Goal: Complete application form

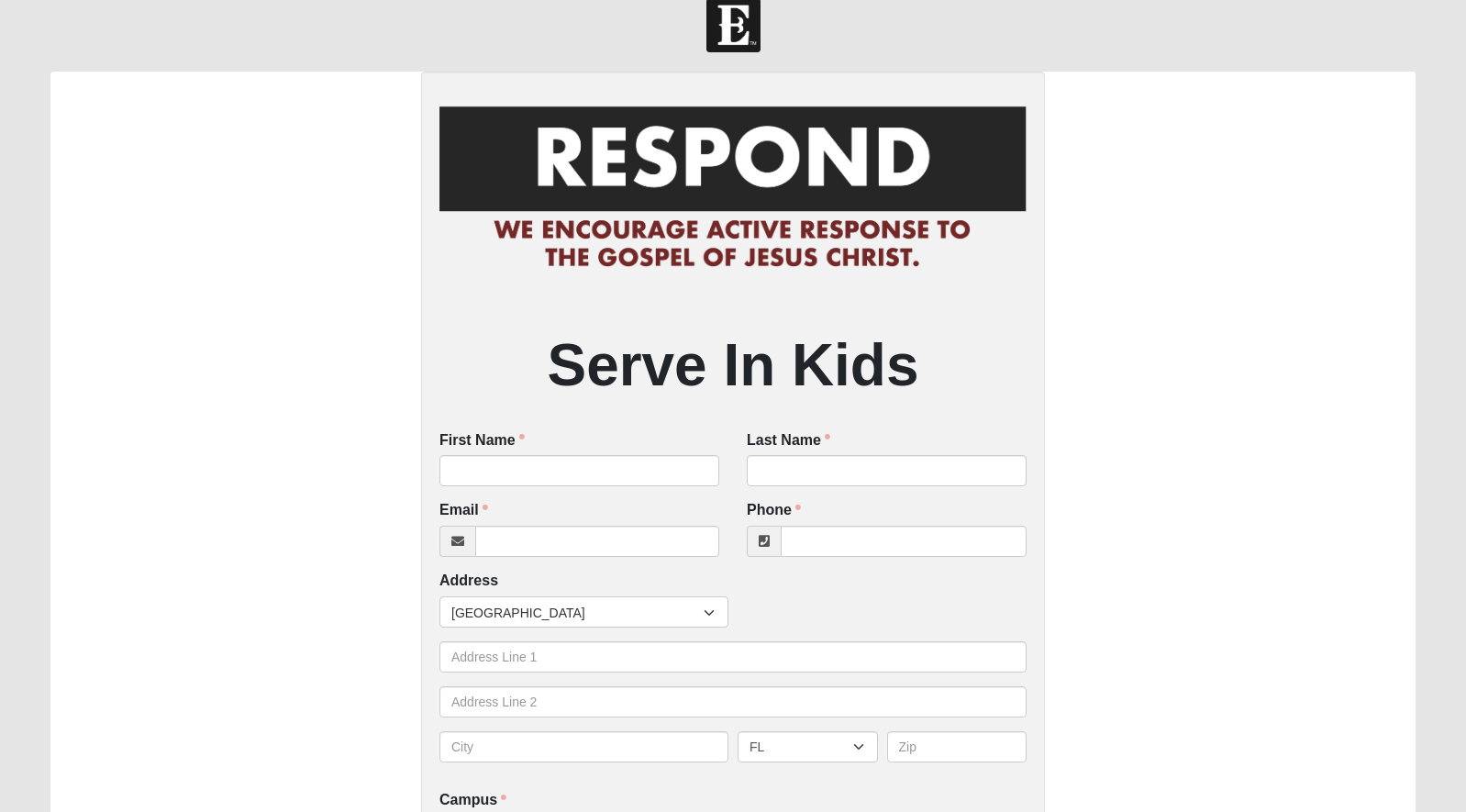
scroll to position [25, 0]
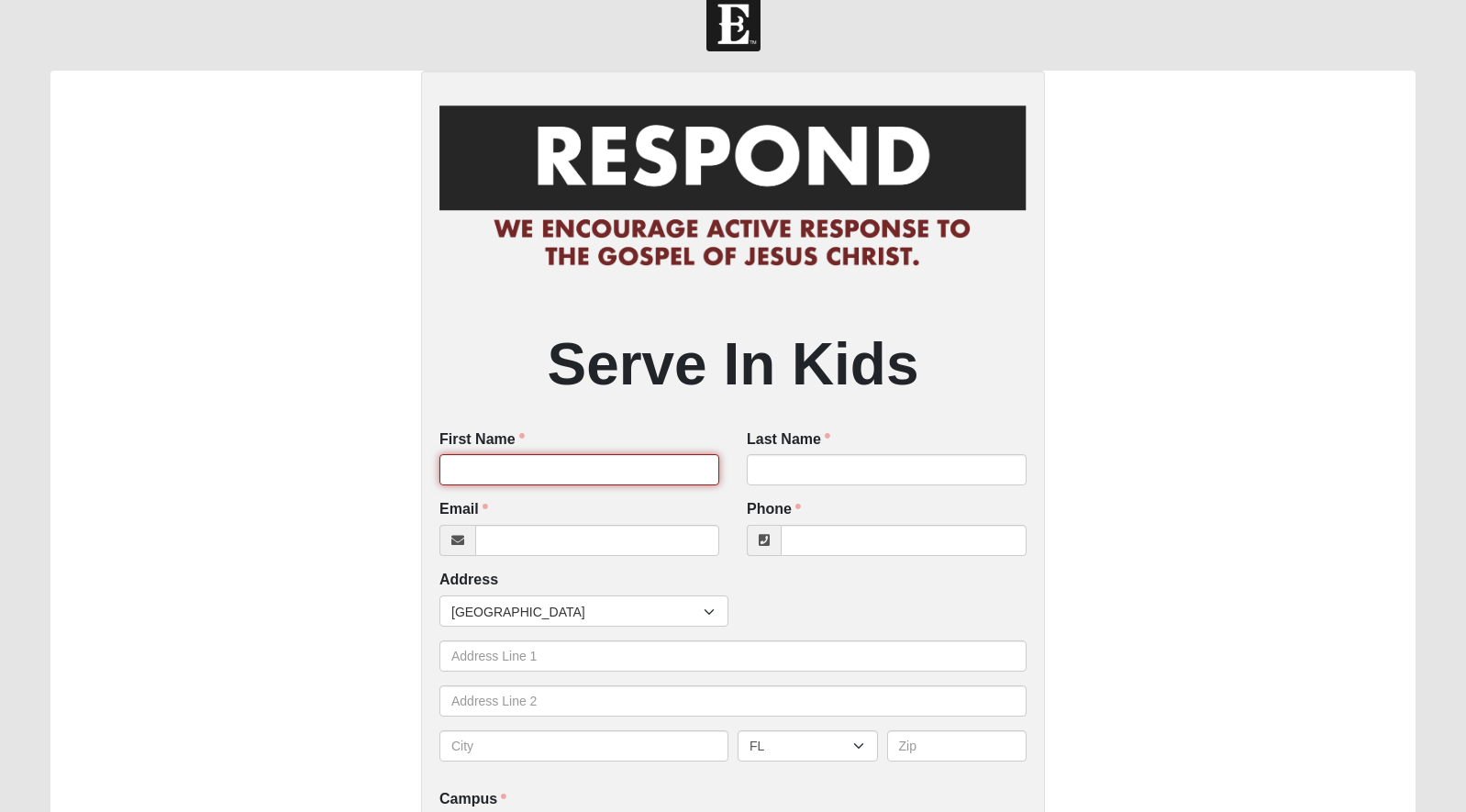
click at [699, 473] on input "First Name" at bounding box center [580, 470] width 280 height 31
type input "[PERSON_NAME]"
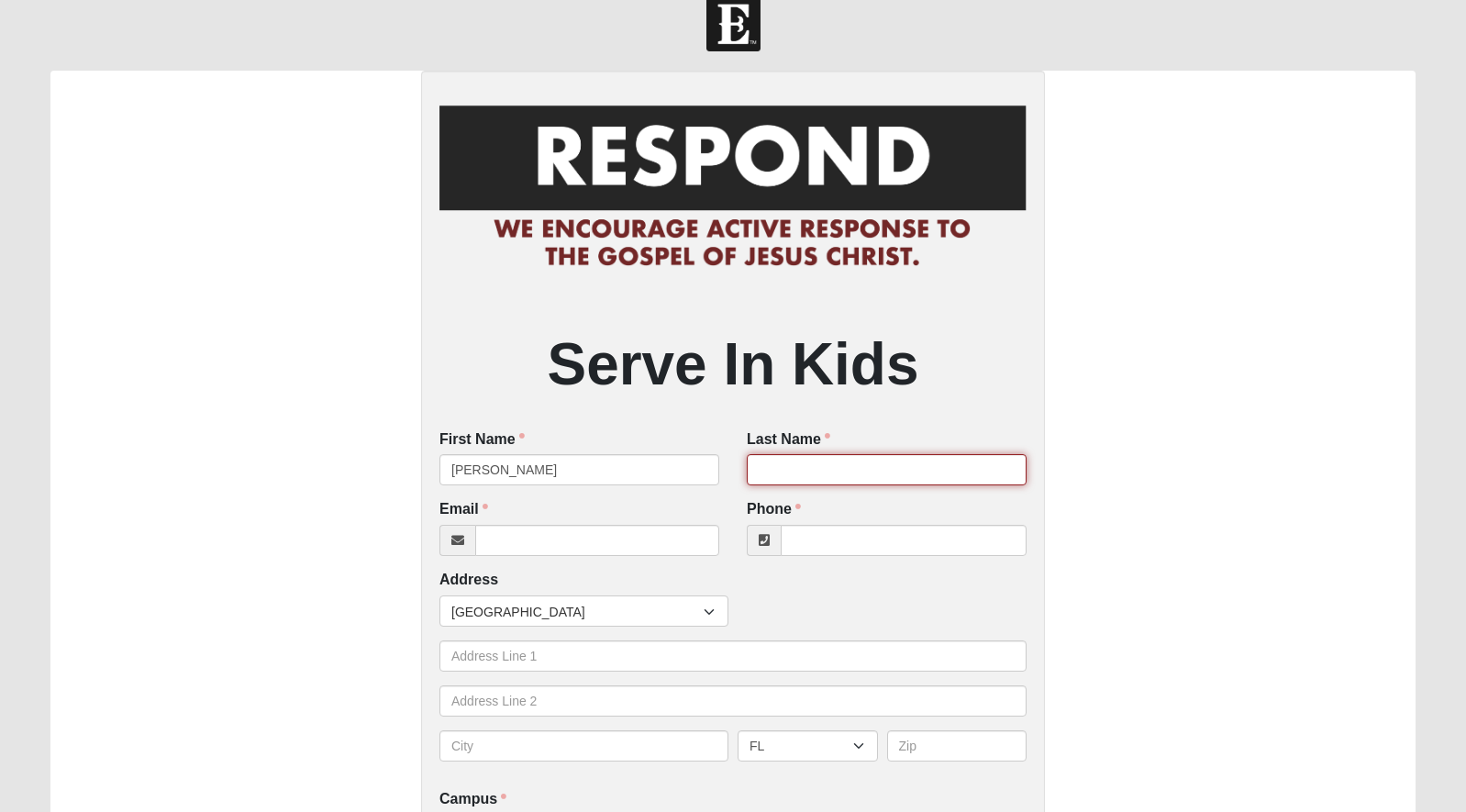
type input "(Skywark) [PERSON_NAME]"
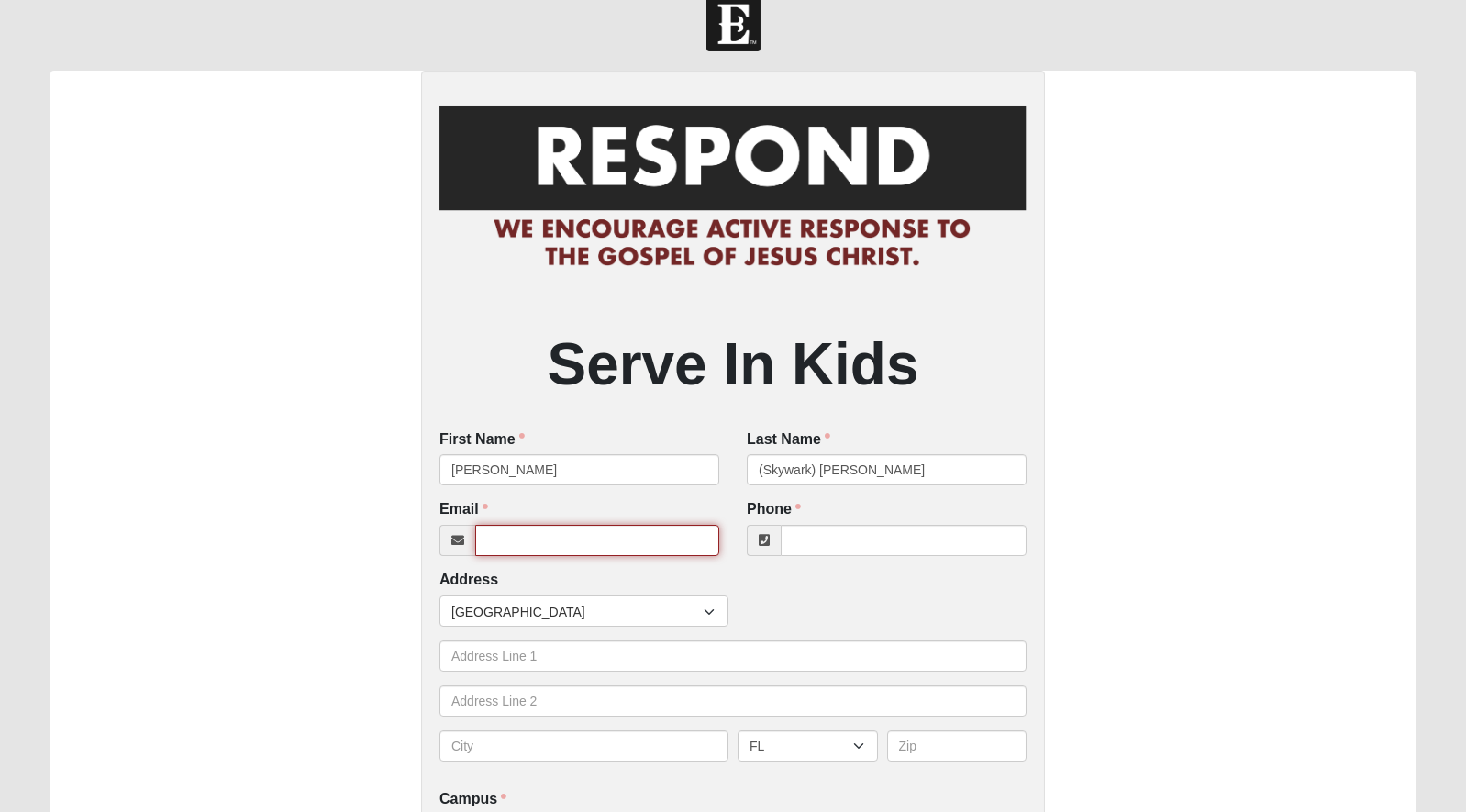
type input "[EMAIL_ADDRESS][DOMAIN_NAME]"
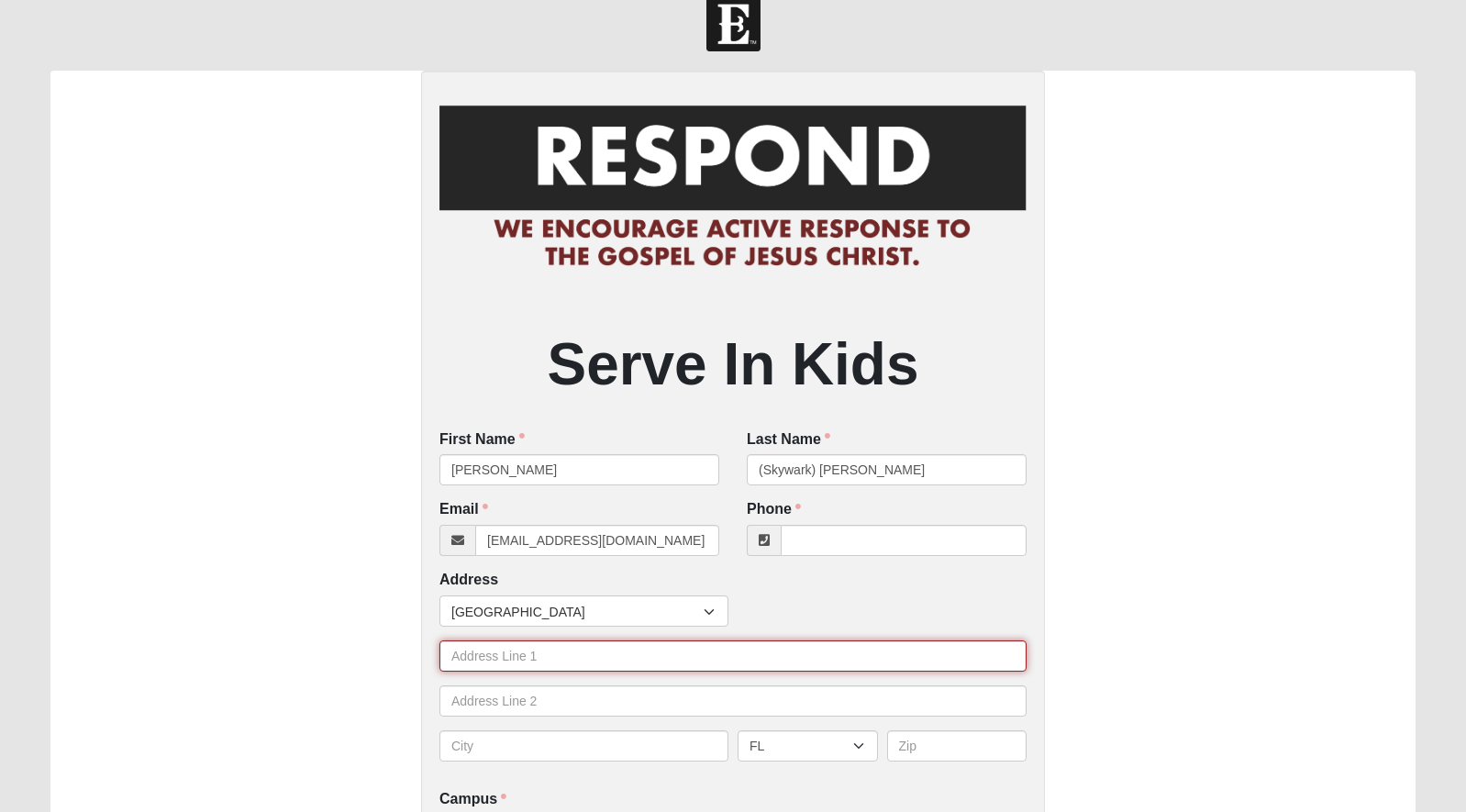
type input "[STREET_ADDRESS][US_STATE]"
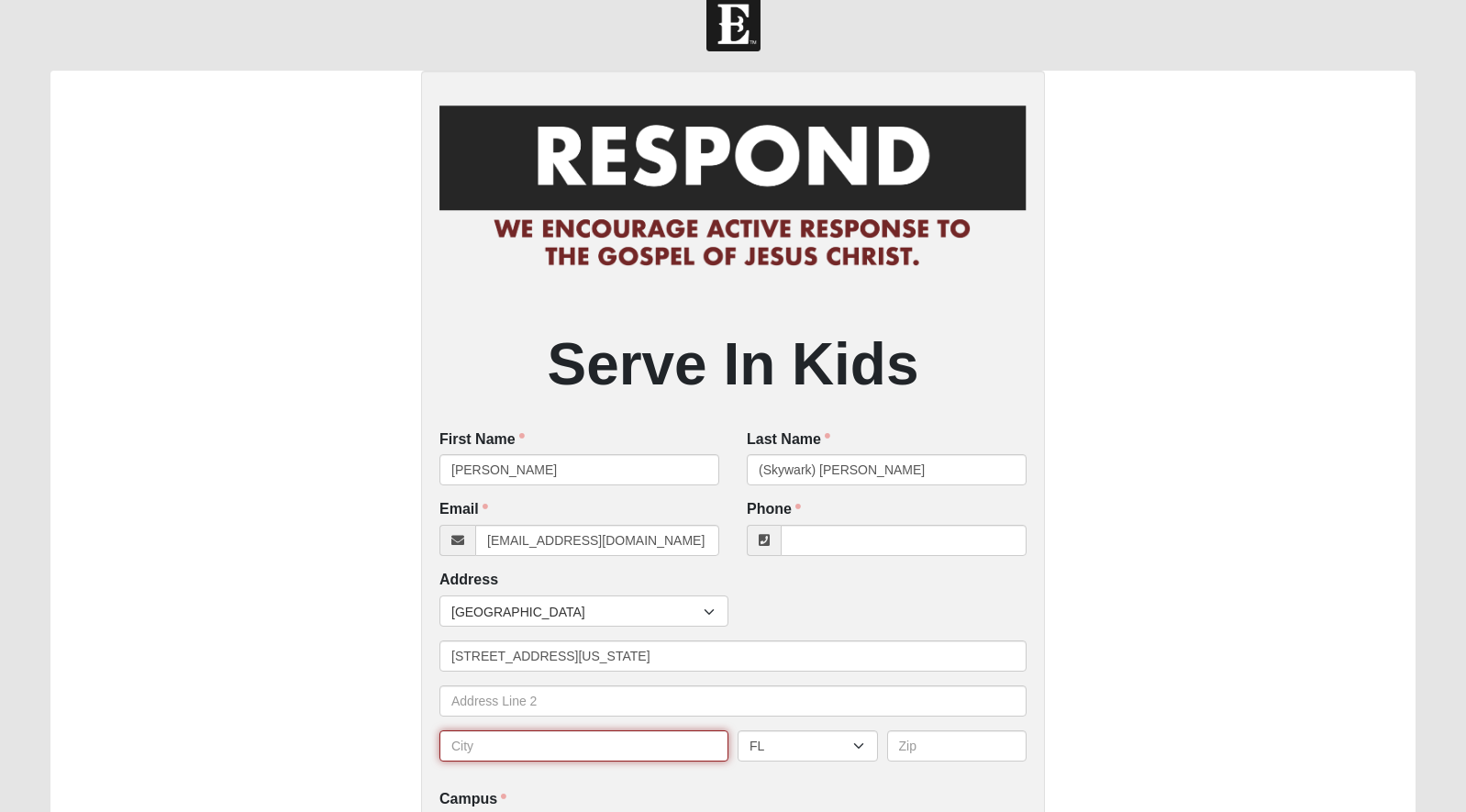
type input "[GEOGRAPHIC_DATA]"
type input "32266"
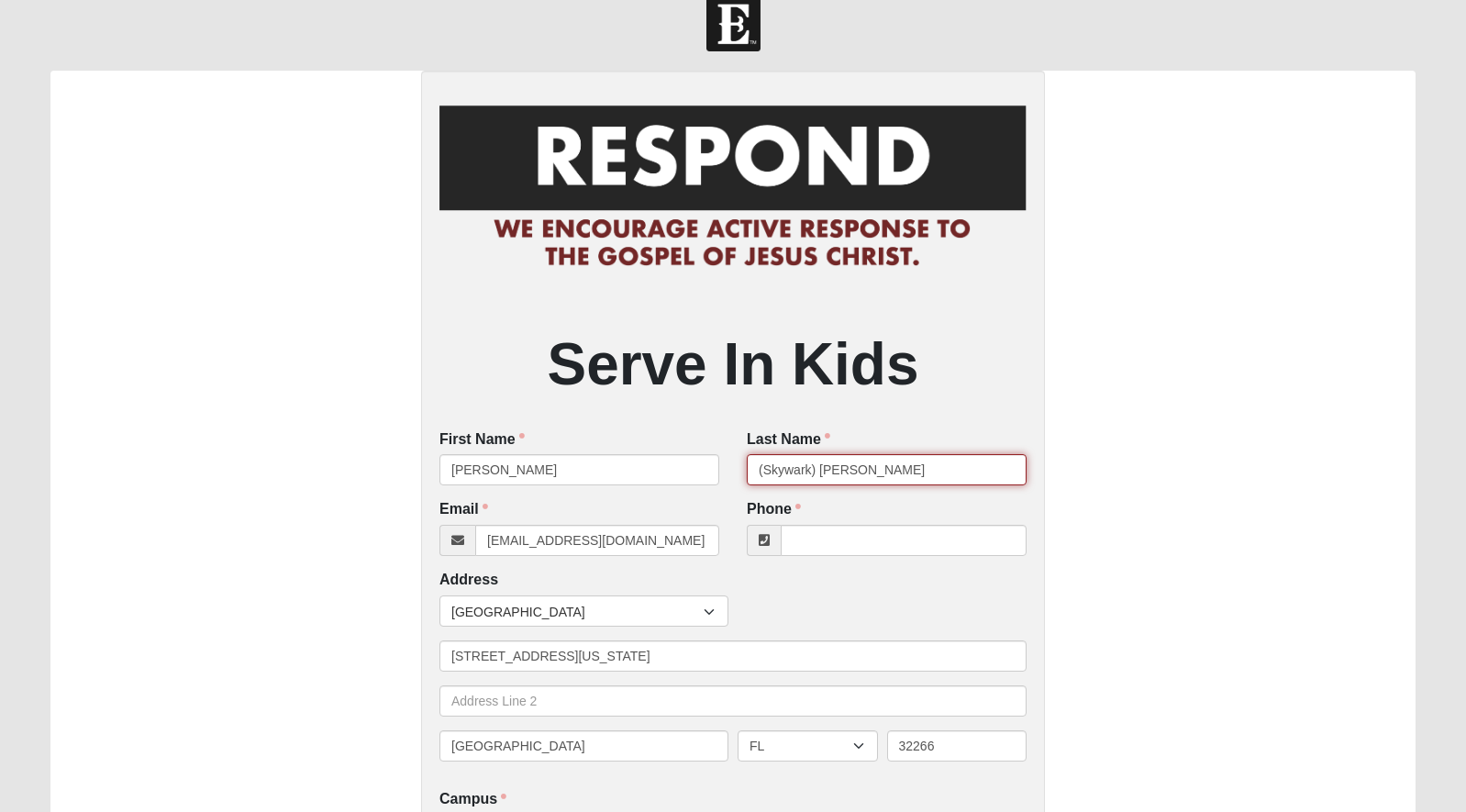
drag, startPoint x: 820, startPoint y: 469, endPoint x: 735, endPoint y: 465, distance: 85.1
type input "[PERSON_NAME]"
type input "[PHONE_NUMBER]"
click at [893, 565] on div "Phone [PHONE_NUMBER] Phone is required." at bounding box center [886, 534] width 307 height 71
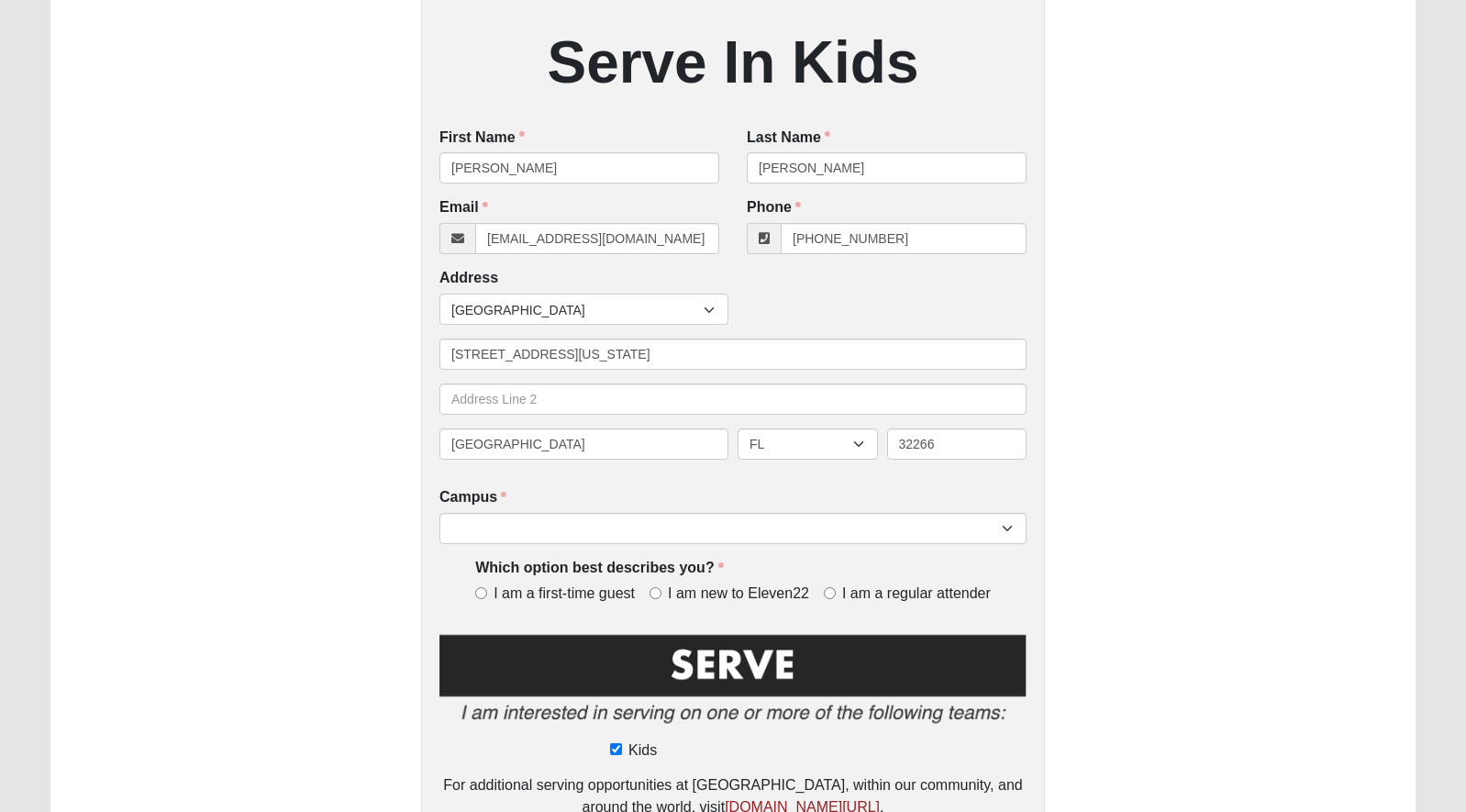
scroll to position [382, 0]
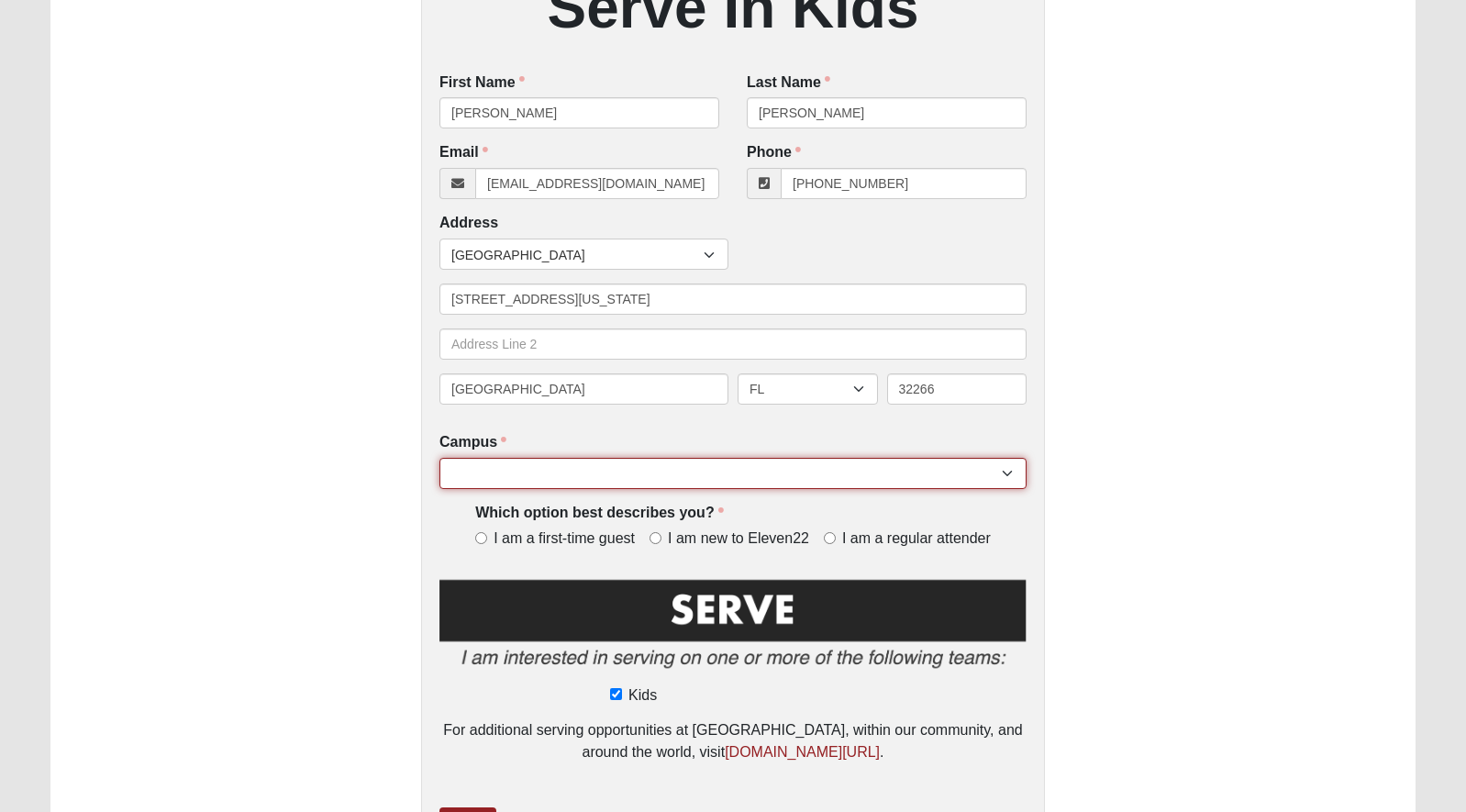
select select "3"
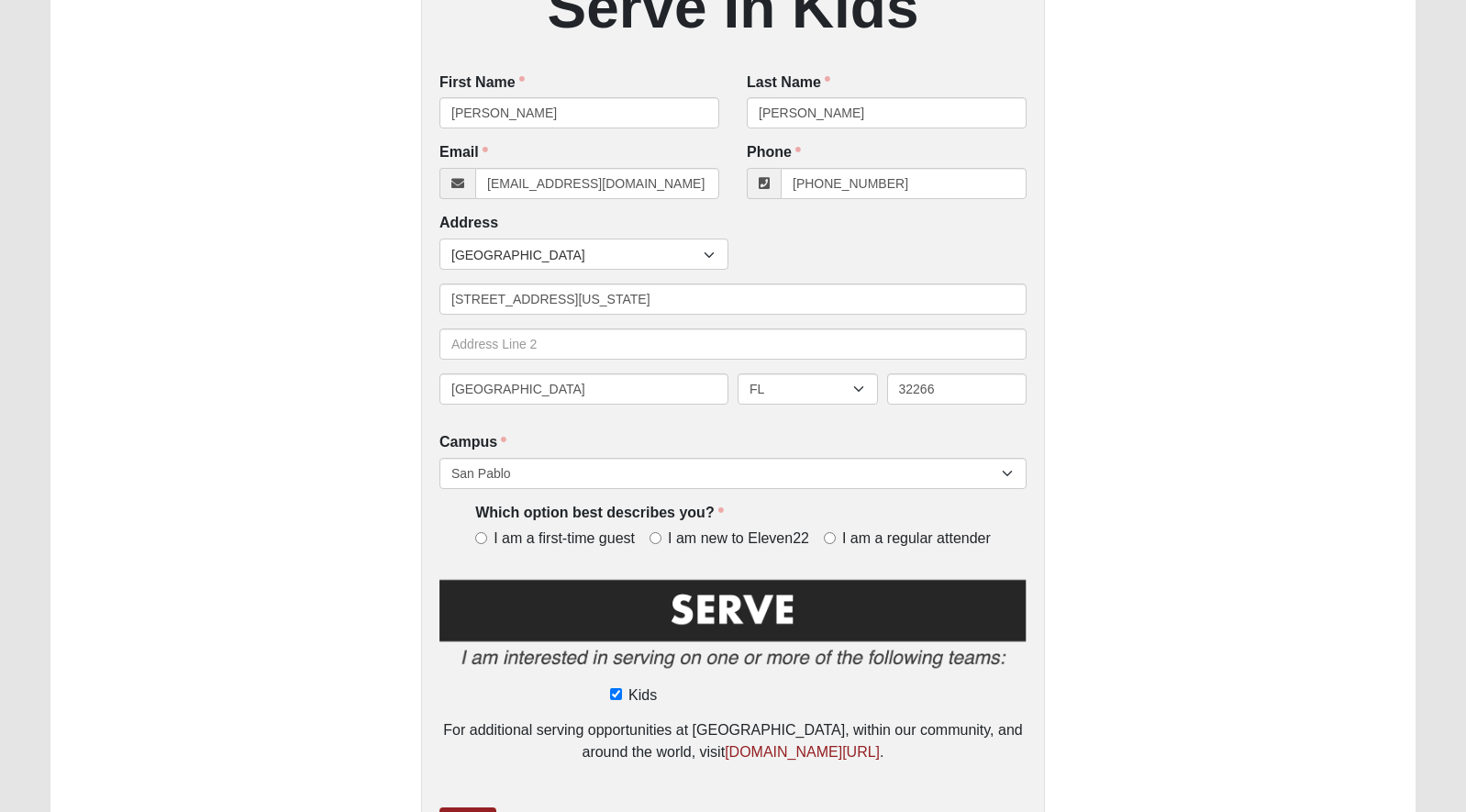
click at [829, 533] on input "I am a regular attender" at bounding box center [830, 538] width 12 height 12
radio input "true"
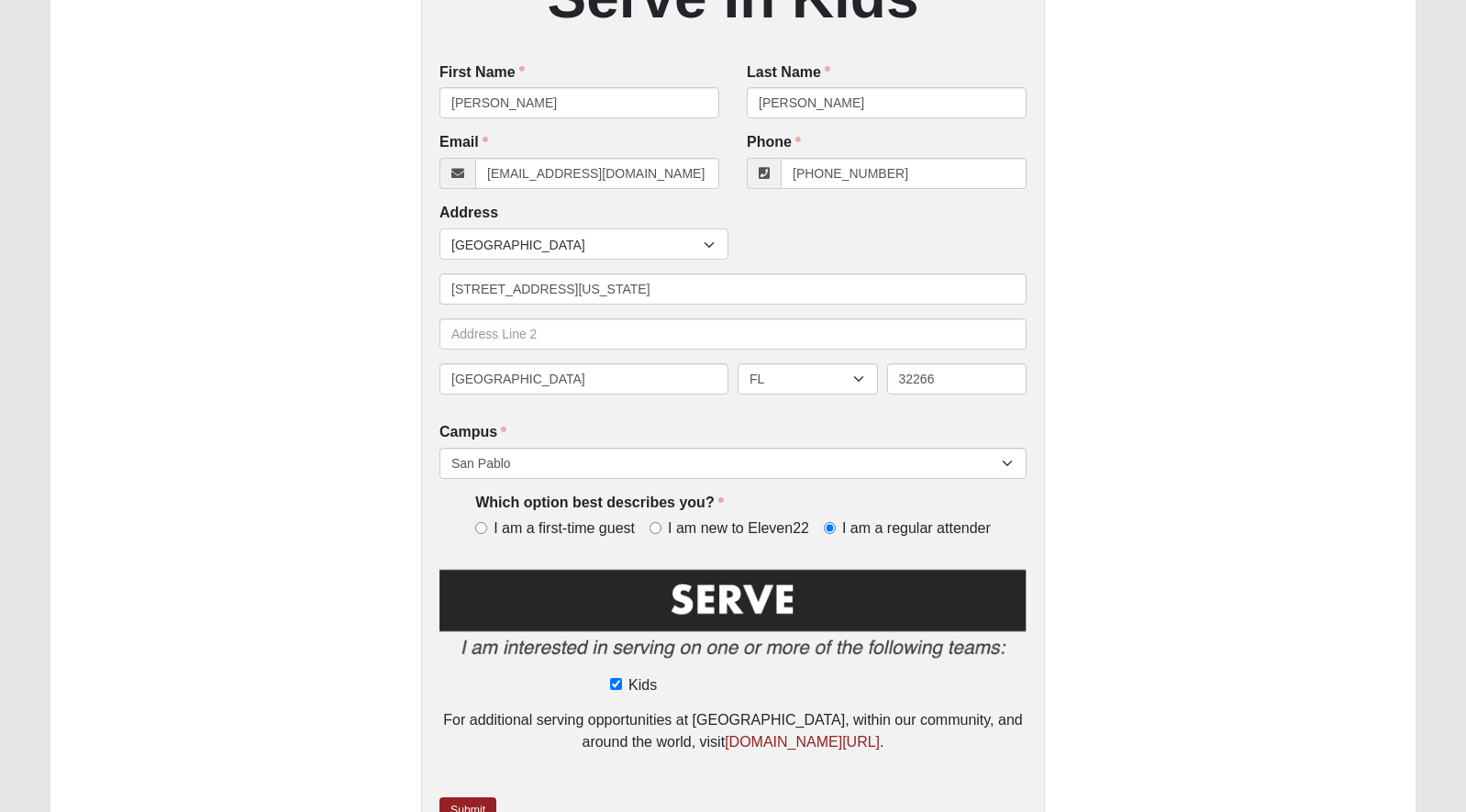
scroll to position [495, 0]
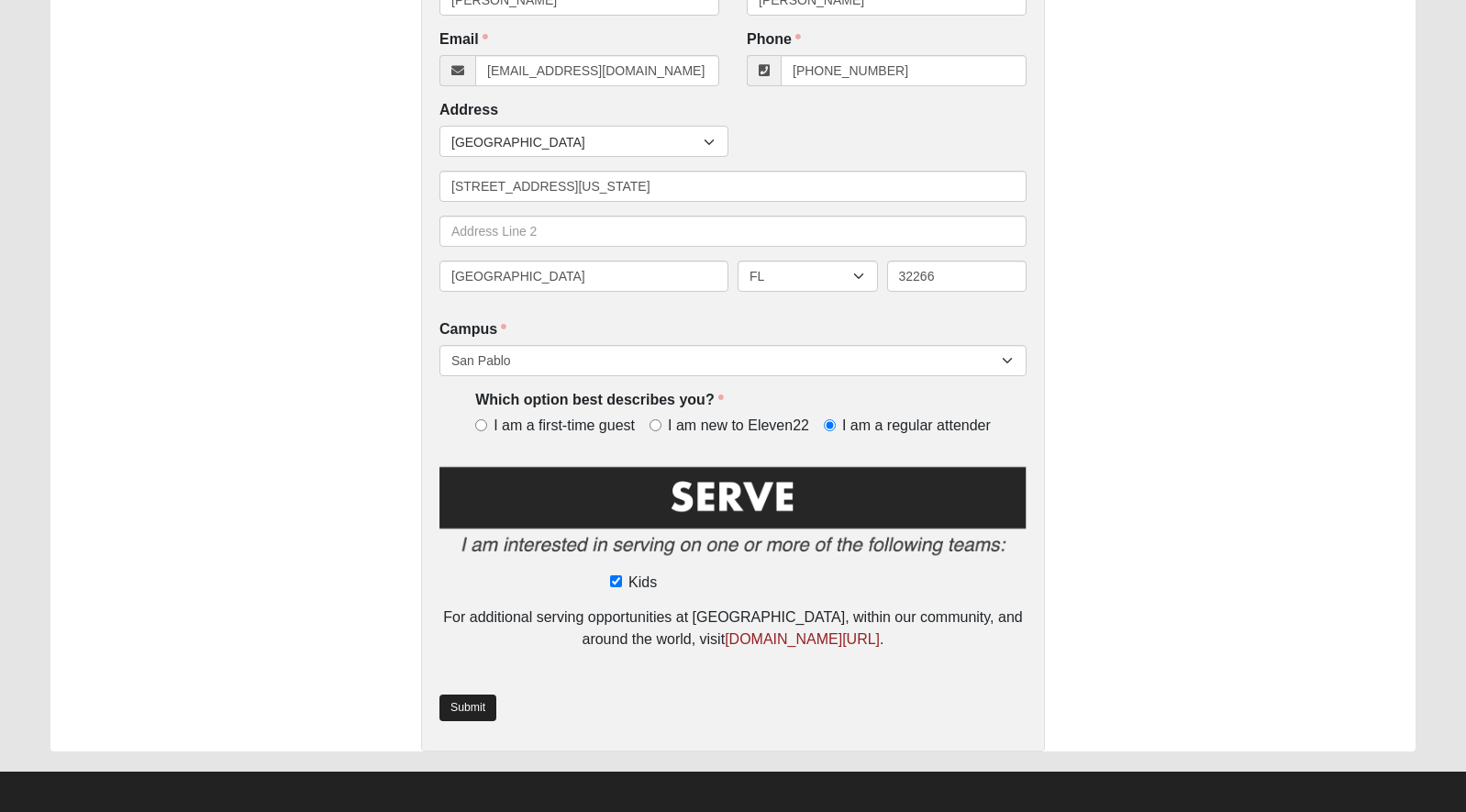
click at [460, 705] on link "Submit" at bounding box center [468, 707] width 56 height 26
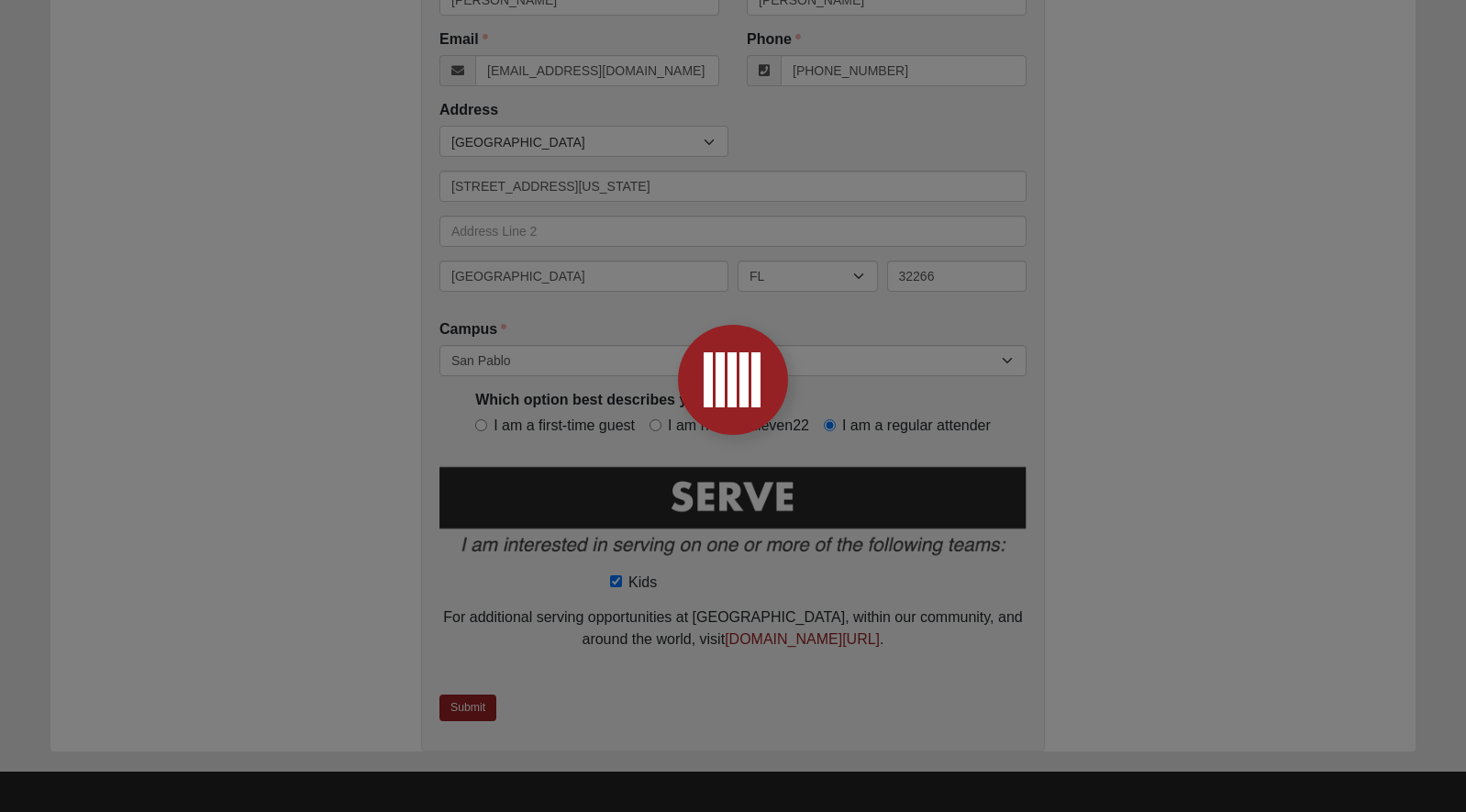
scroll to position [0, 0]
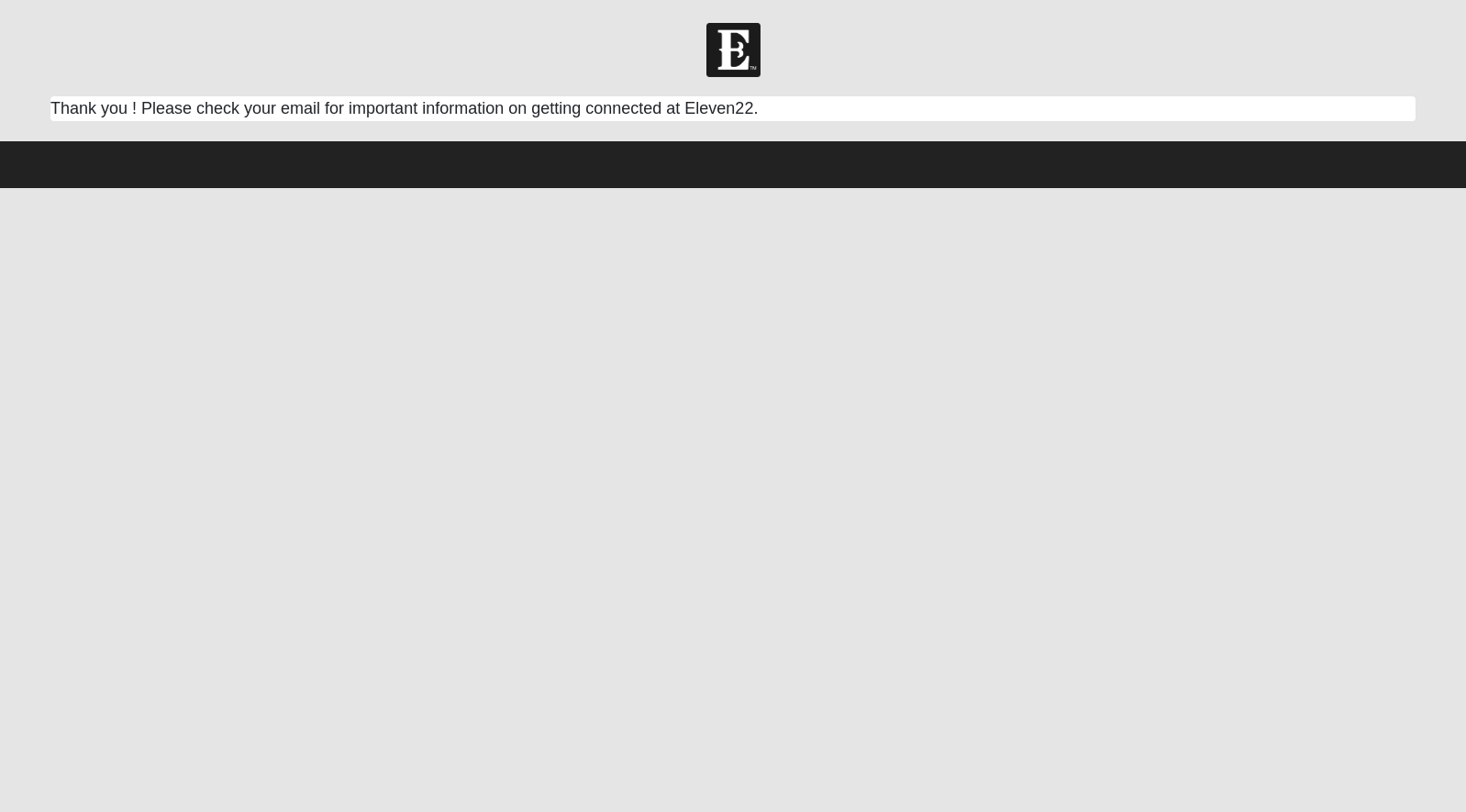
click at [964, 166] on footer at bounding box center [733, 164] width 1466 height 47
